Goal: Find specific page/section: Find specific page/section

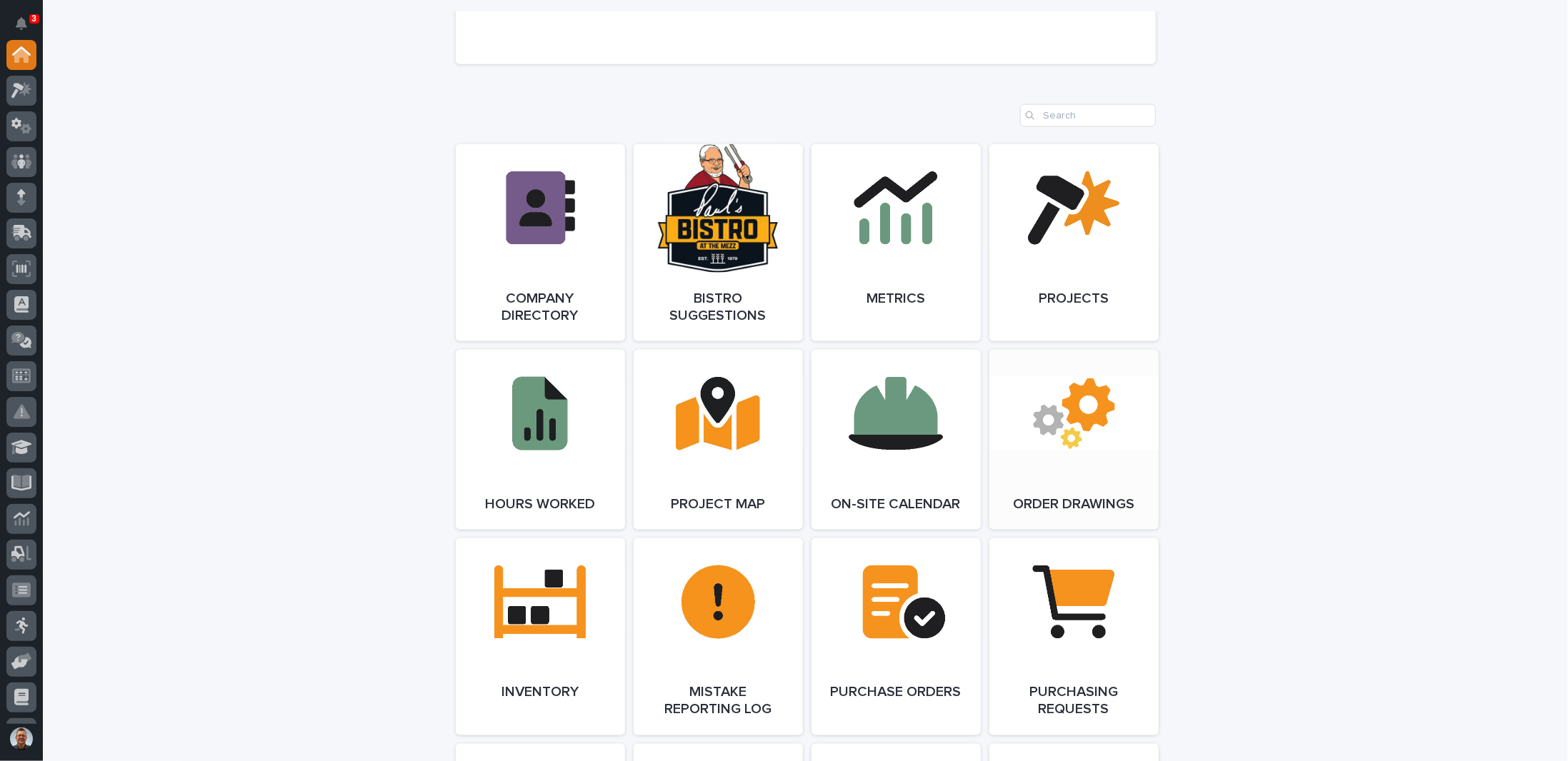
scroll to position [1499, 0]
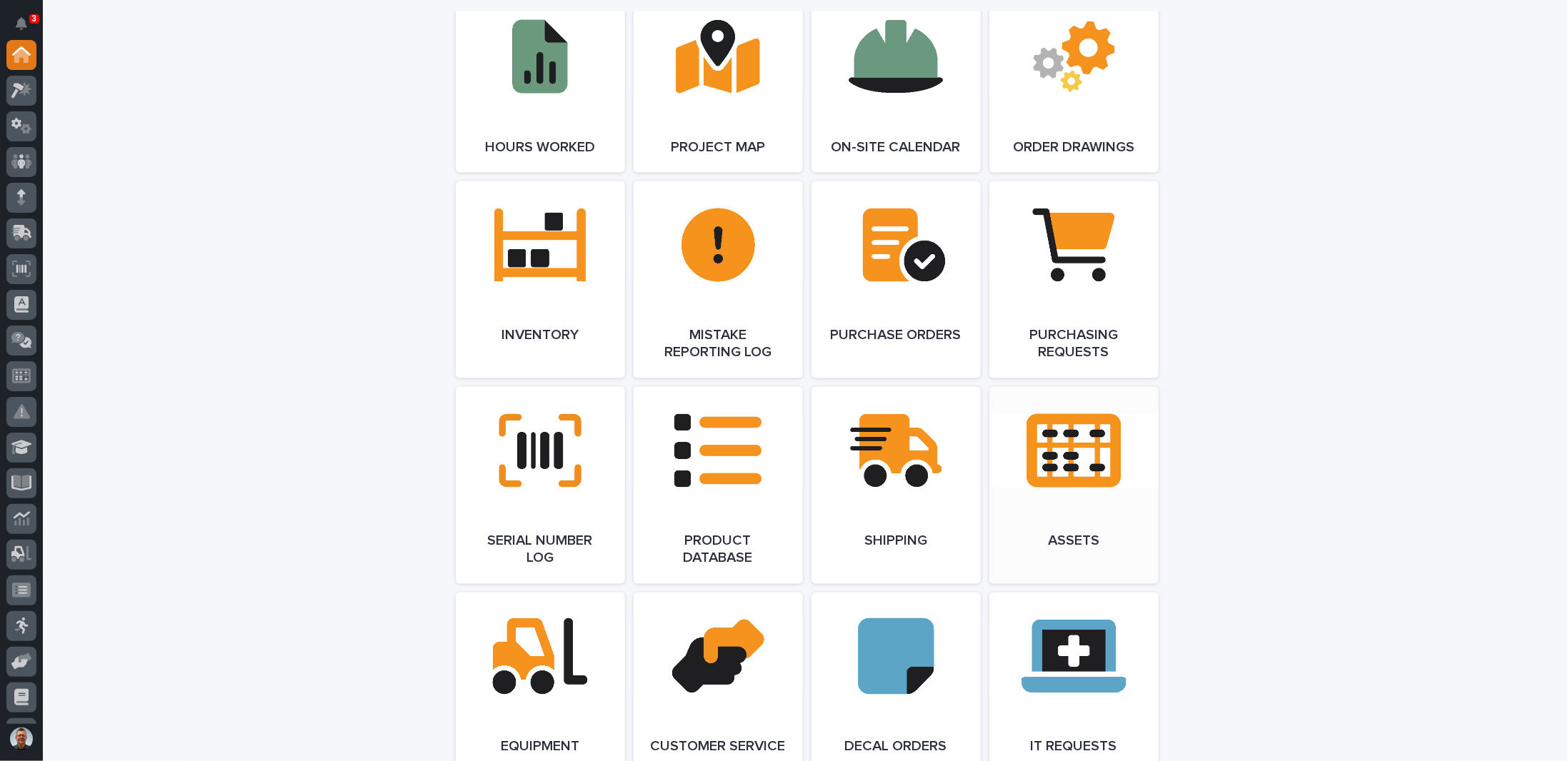
click at [1069, 456] on link "Open Link" at bounding box center [1074, 485] width 169 height 197
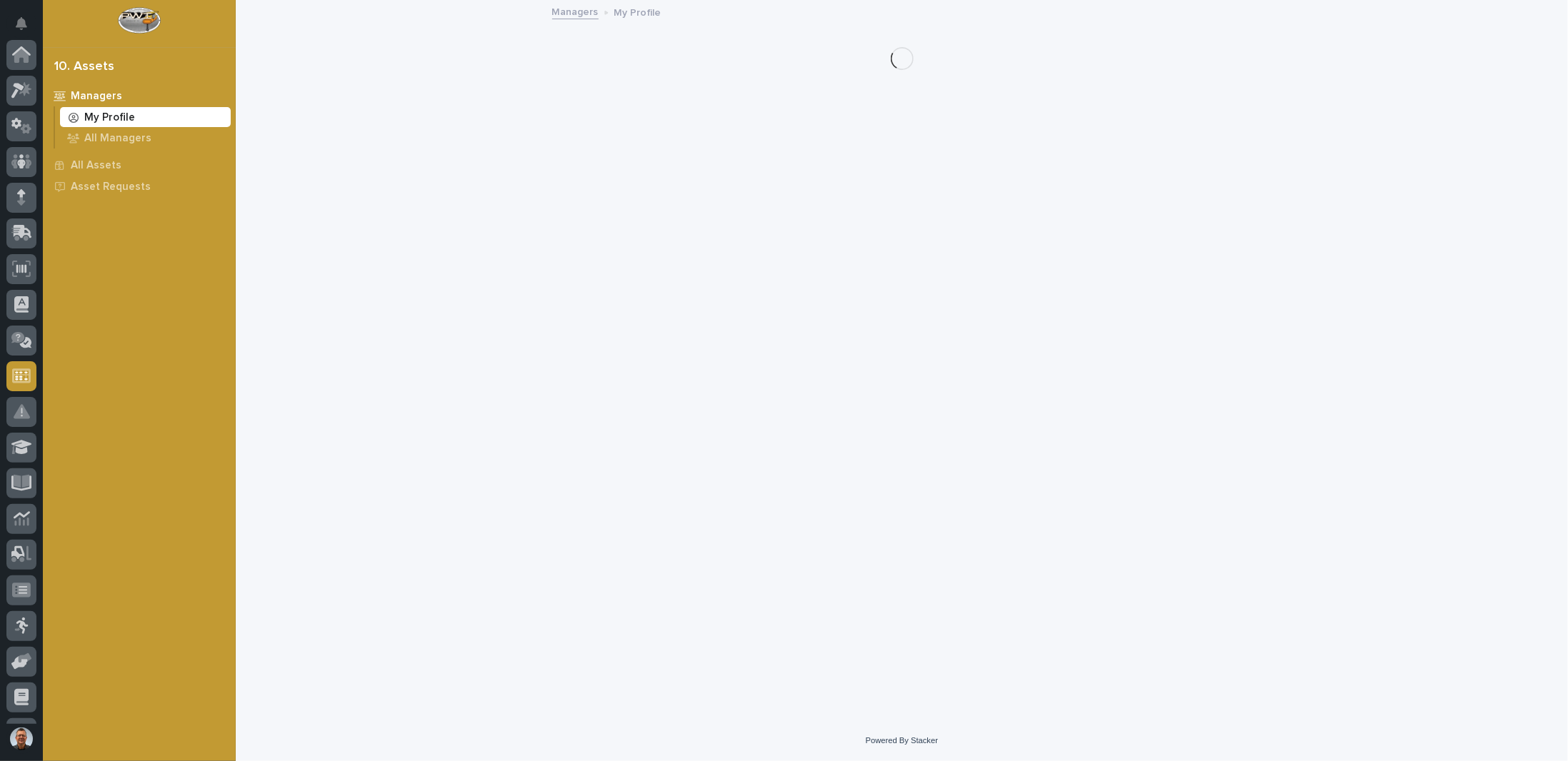
scroll to position [137, 0]
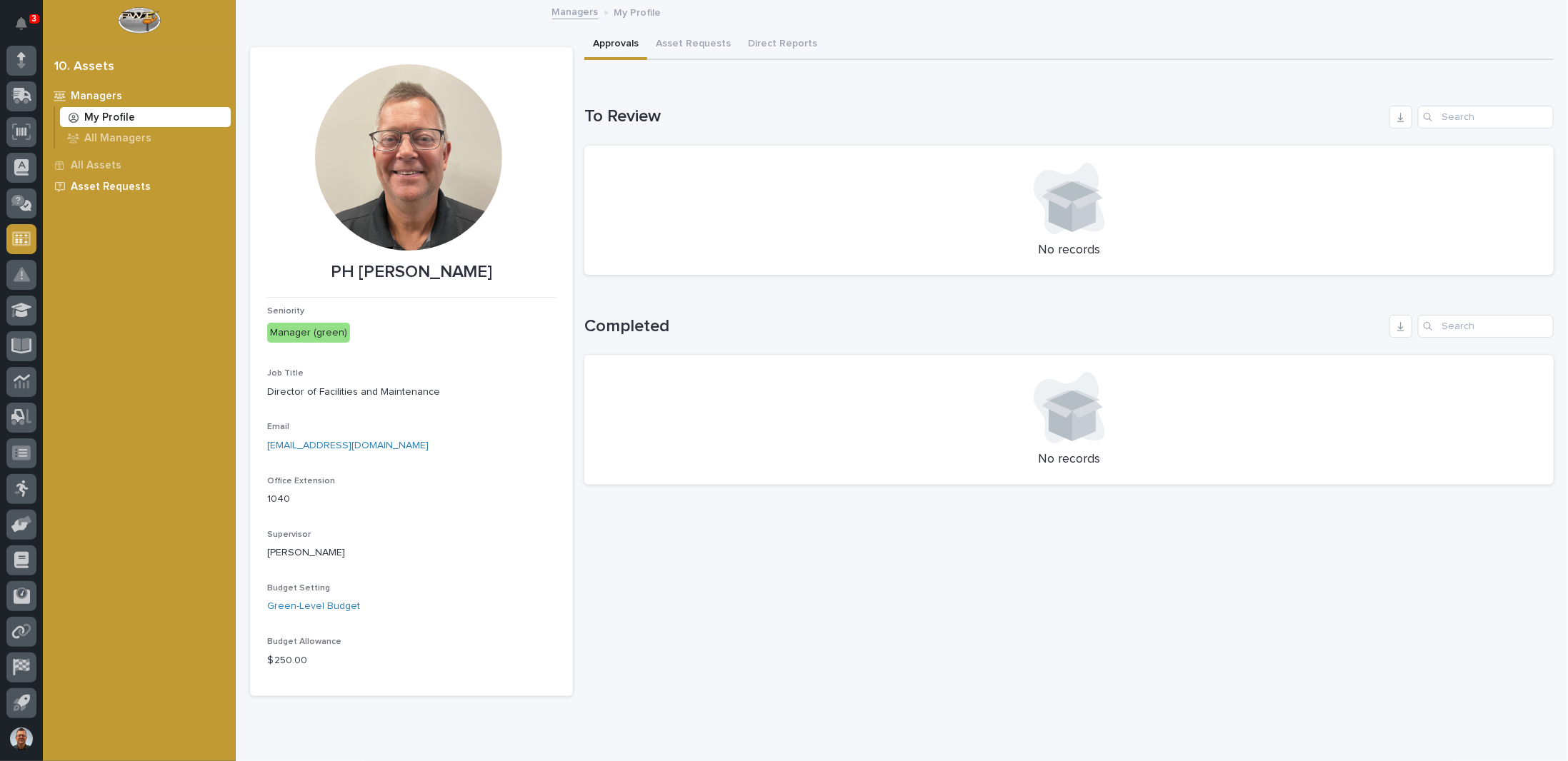
click at [101, 183] on p "Asset Requests" at bounding box center [110, 187] width 80 height 13
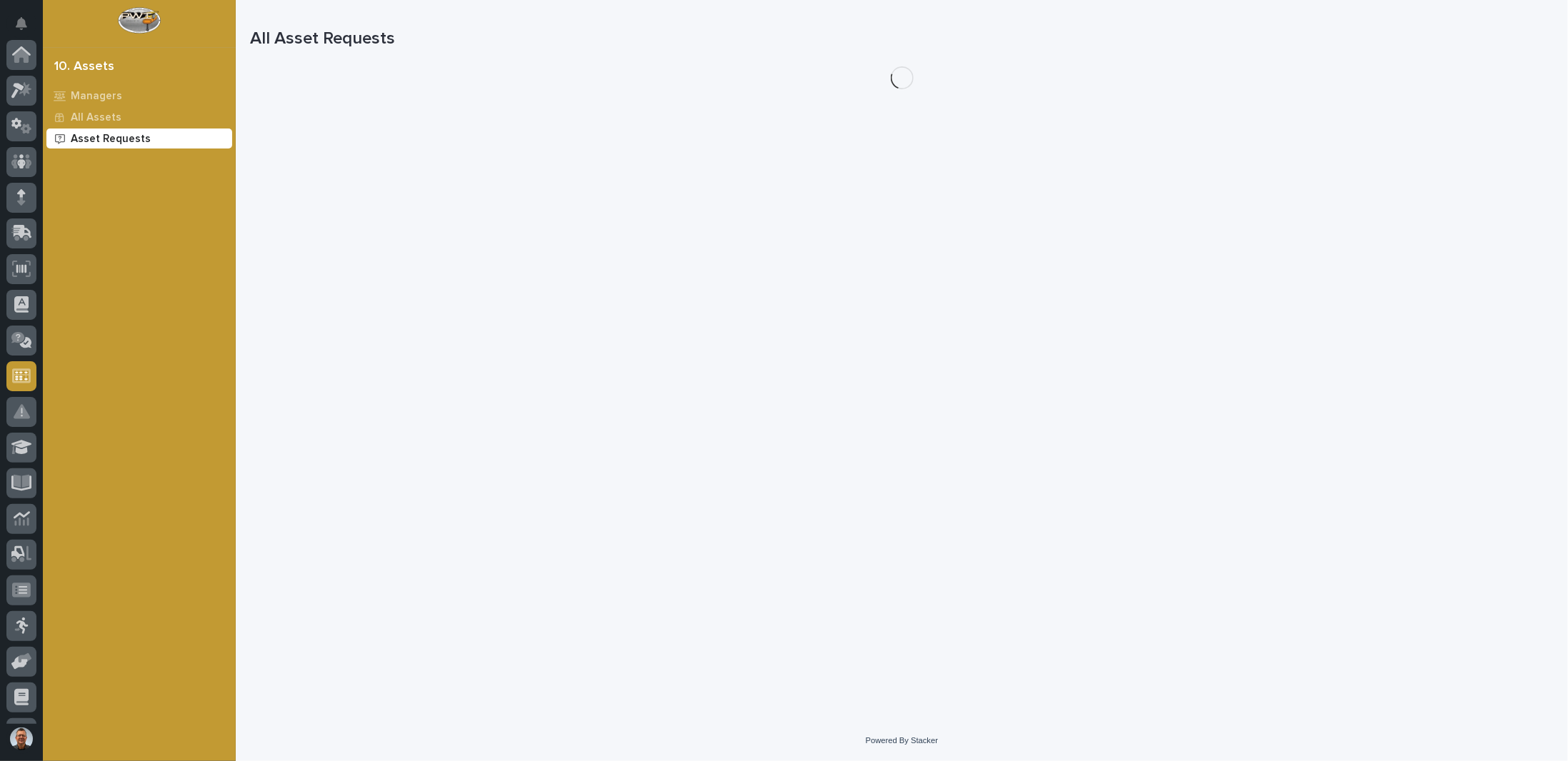
scroll to position [137, 0]
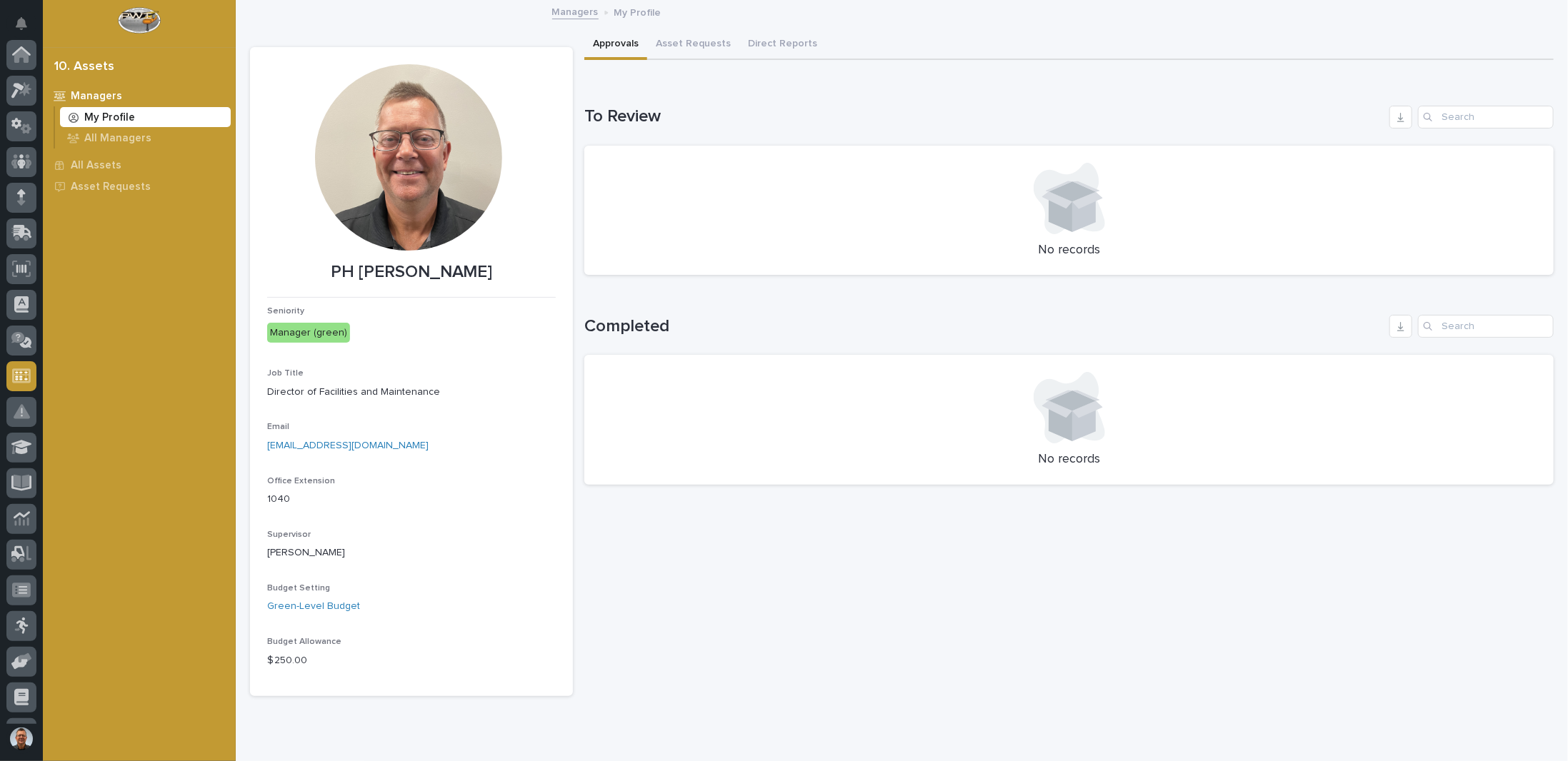
scroll to position [137, 0]
